Goal: Navigation & Orientation: Go to known website

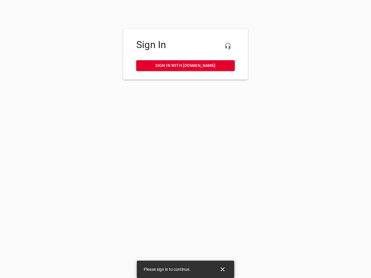
click at [228, 46] on icon "button" at bounding box center [227, 46] width 7 height 7
click at [223, 270] on icon "Close" at bounding box center [223, 270] width 4 height 4
